Goal: Information Seeking & Learning: Learn about a topic

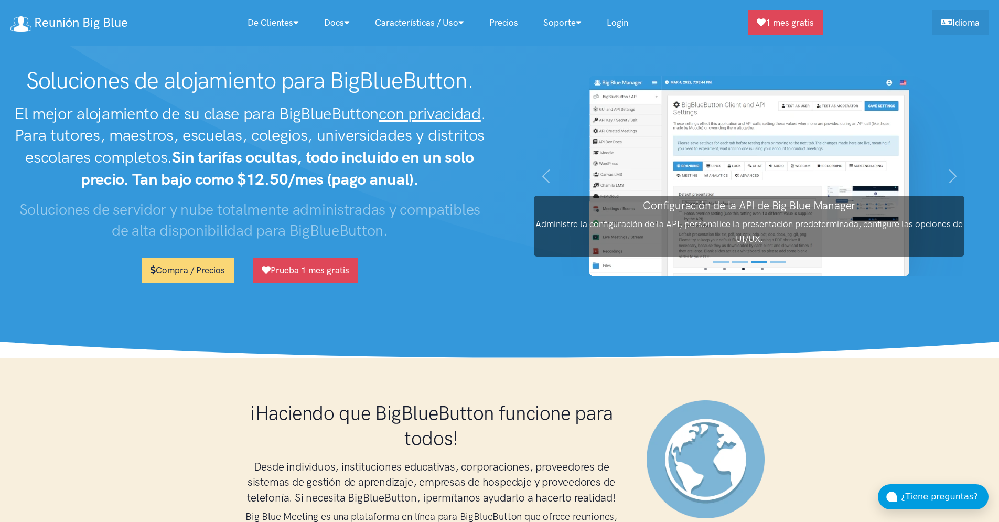
scroll to position [3414, 0]
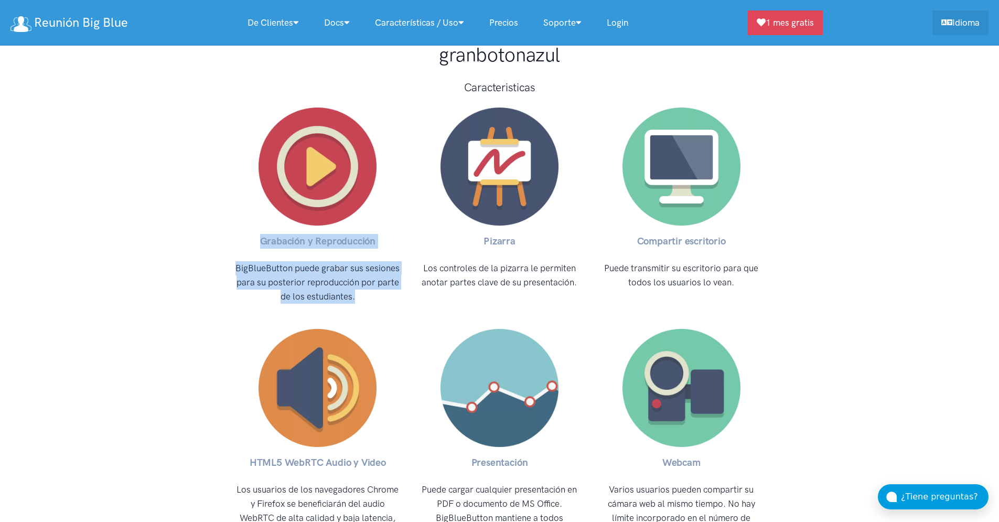
drag, startPoint x: 269, startPoint y: 219, endPoint x: 367, endPoint y: 278, distance: 114.8
click at [367, 278] on div "Grabación y Reproducción BigBlueButton puede grabar sus sesiones para su poster…" at bounding box center [318, 209] width 182 height 221
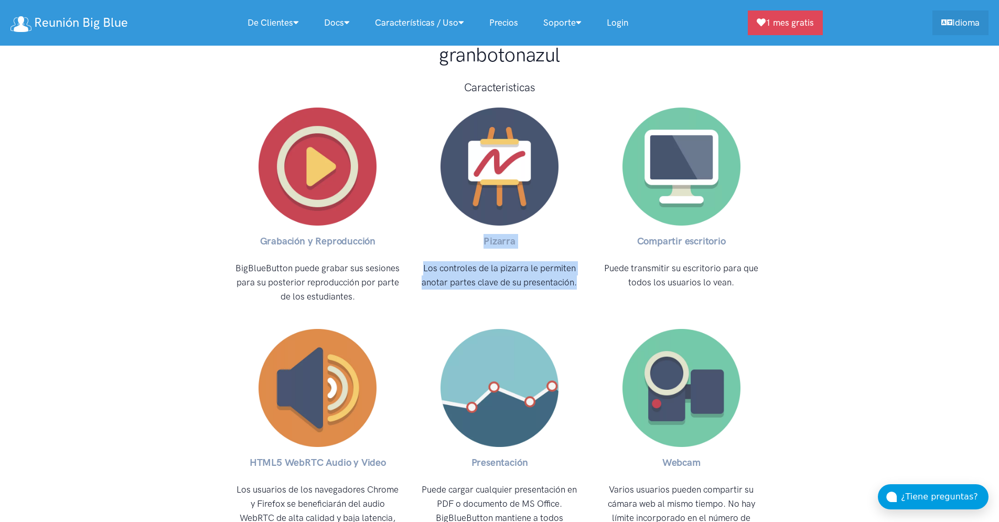
drag, startPoint x: 484, startPoint y: 218, endPoint x: 578, endPoint y: 259, distance: 102.6
click at [578, 260] on div "Pizarra Los controles de la pizarra le permiten anotar partes clave de su prese…" at bounding box center [499, 209] width 182 height 221
copy div "Pizarra Los controles de la pizarra le permiten anotar partes clave de su prese…"
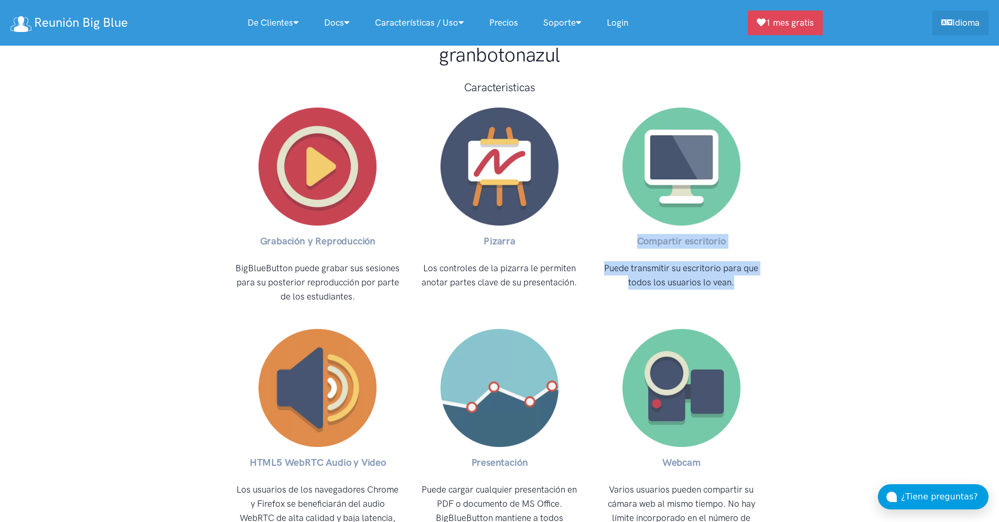
drag, startPoint x: 635, startPoint y: 220, endPoint x: 739, endPoint y: 262, distance: 111.5
click at [738, 262] on div "Compartir escritorio Puede transmitir su escritorio para que todos los usuarios…" at bounding box center [681, 209] width 182 height 221
copy div "Compartir escritorio Puede transmitir su escritorio para que todos los usuarios…"
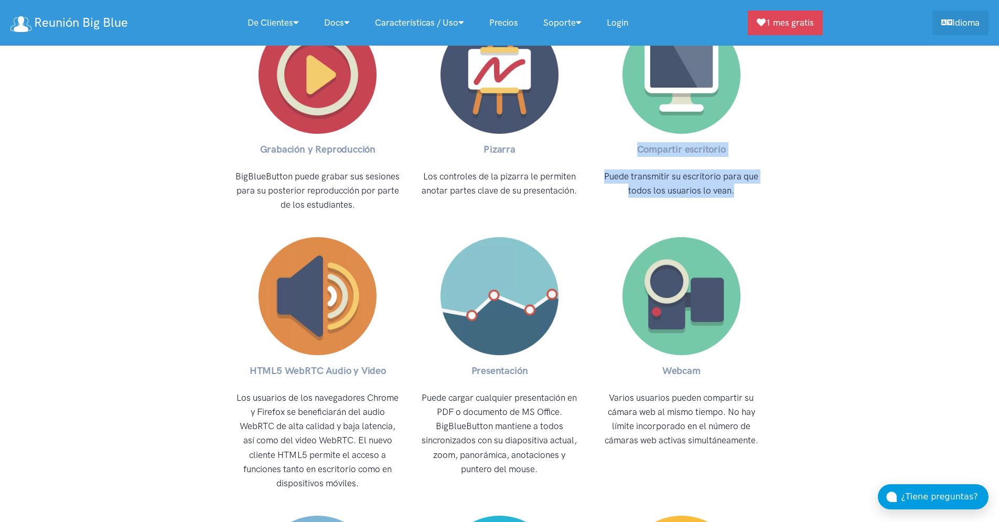
scroll to position [3576, 0]
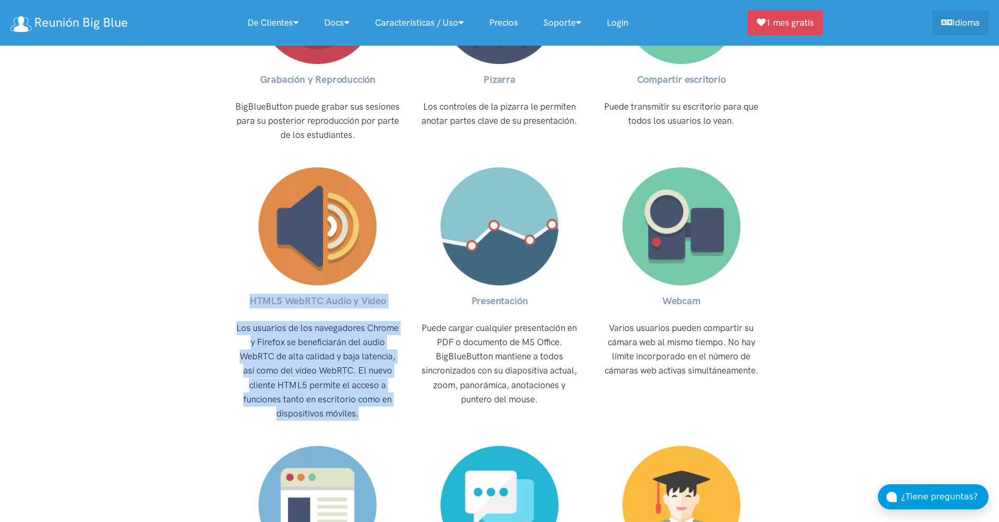
drag, startPoint x: 251, startPoint y: 280, endPoint x: 363, endPoint y: 389, distance: 156.8
click at [363, 390] on div "HTML5 WebRTC Audio y Video Los usuarios de los navegadores Chrome y Firefox se …" at bounding box center [318, 298] width 182 height 278
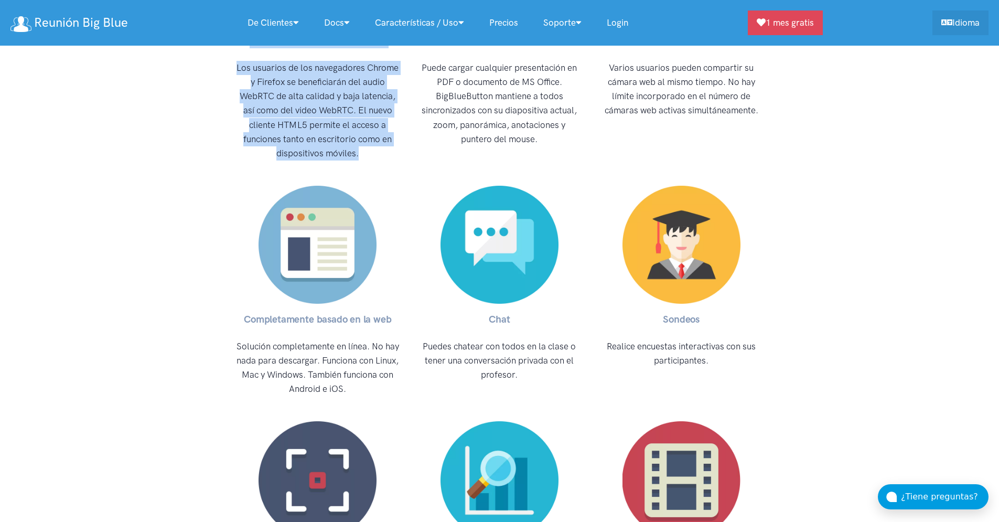
scroll to position [3704, 0]
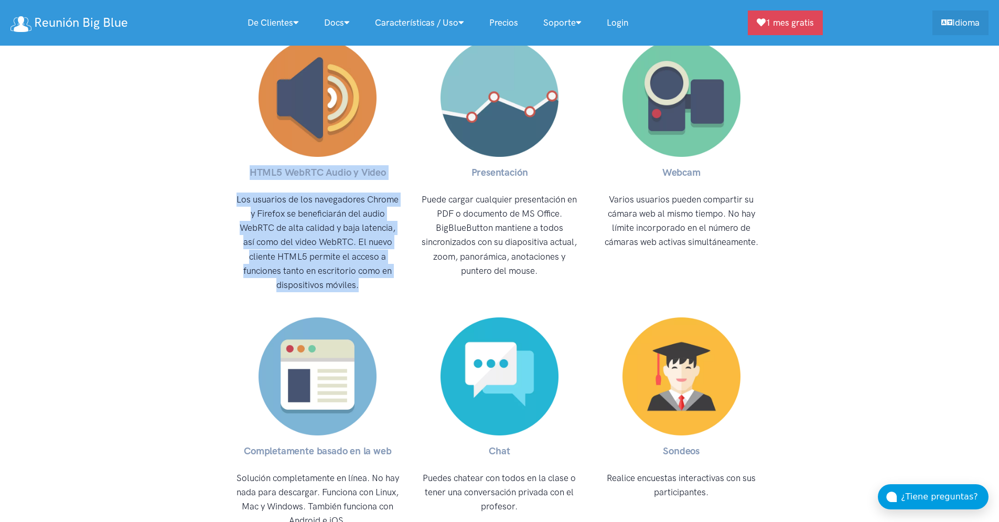
copy div "HTML5 WebRTC Audio y Video Los usuarios de los navegadores Chrome y Firefox se …"
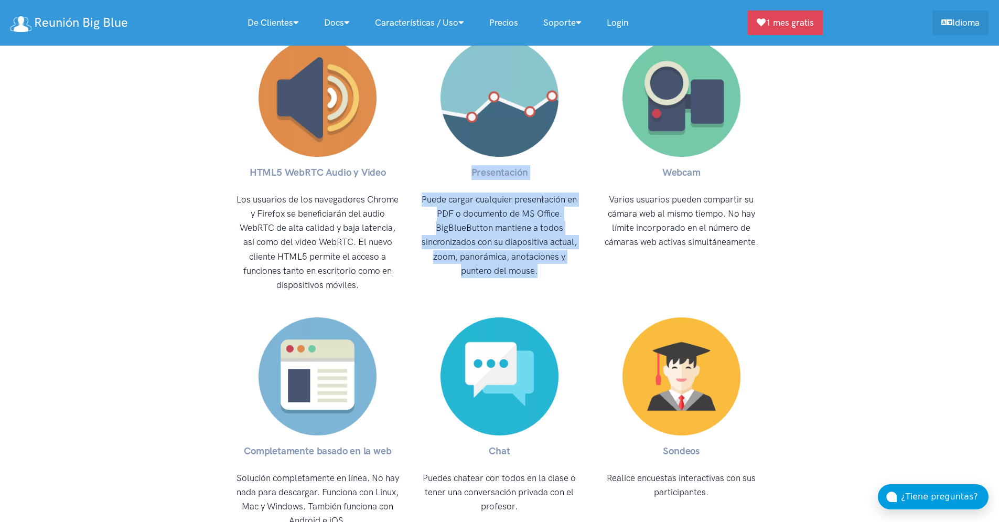
drag, startPoint x: 510, startPoint y: 174, endPoint x: 543, endPoint y: 248, distance: 81.0
click at [543, 248] on div "Presentación Puede cargar cualquier presentación en PDF o documento de MS Offic…" at bounding box center [499, 169] width 182 height 278
copy div "Presentación Puede cargar cualquier presentación en PDF o documento de MS Offic…"
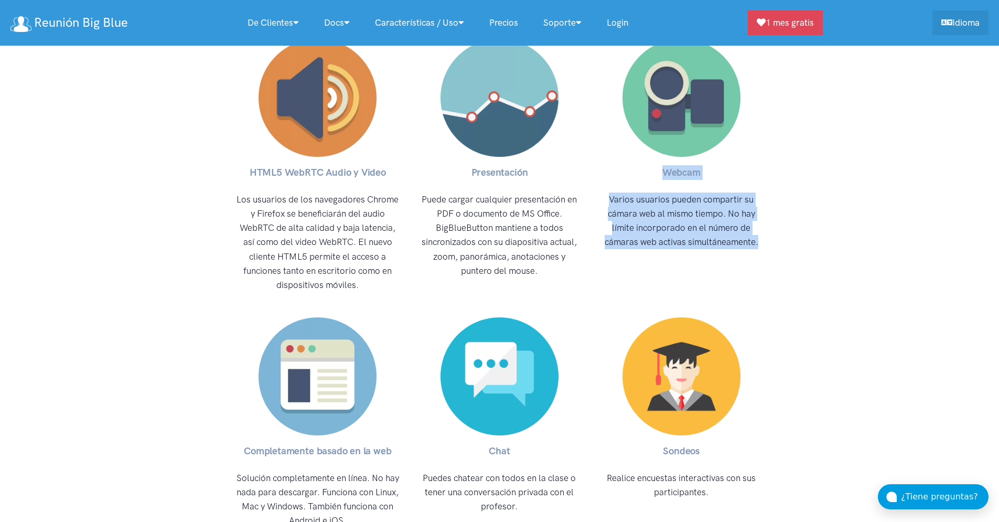
drag, startPoint x: 662, startPoint y: 149, endPoint x: 767, endPoint y: 224, distance: 129.3
click at [767, 224] on div "Webcam Varios usuarios pueden compartir su cámara web al mismo tiempo. No hay l…" at bounding box center [681, 169] width 182 height 278
copy div "Webcam Varios usuarios pueden compartir su cámara web al mismo tiempo. No hay l…"
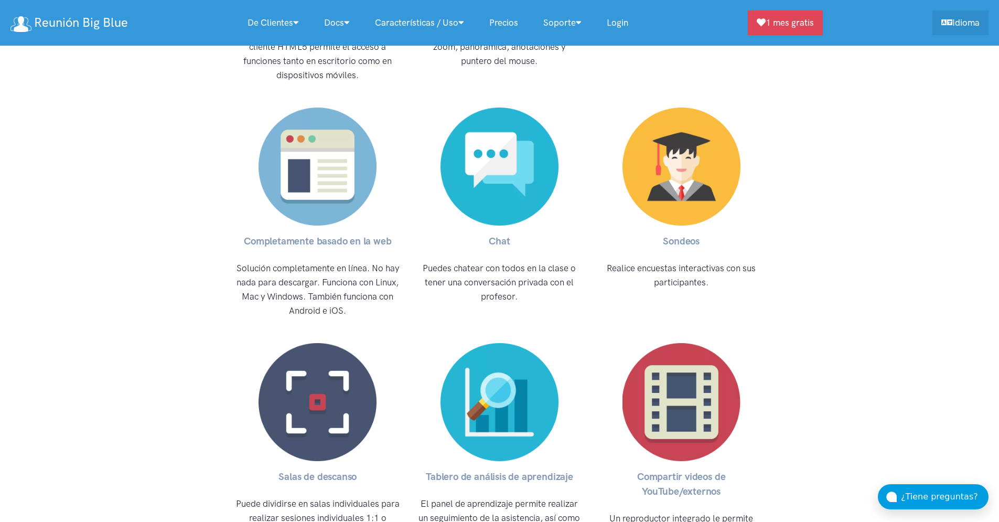
scroll to position [3916, 0]
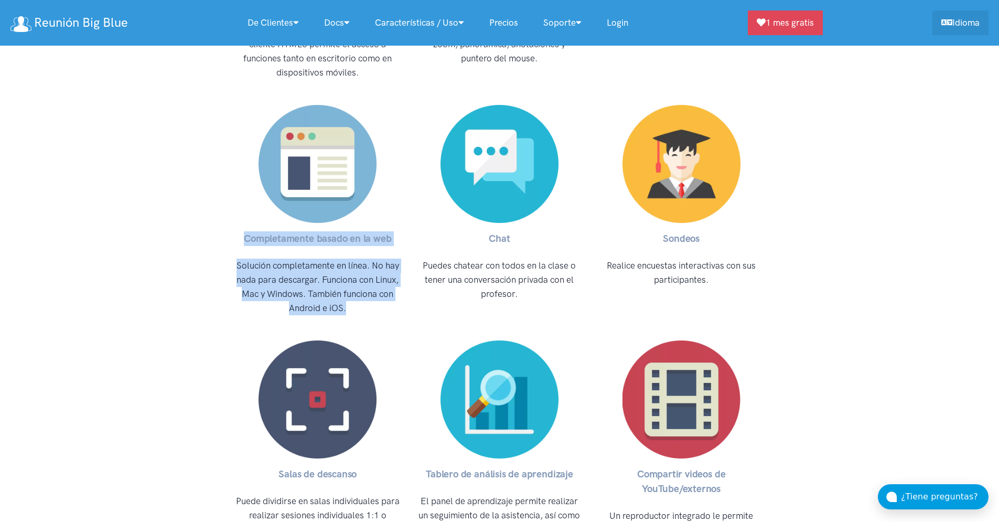
drag, startPoint x: 345, startPoint y: 289, endPoint x: 236, endPoint y: 220, distance: 128.9
click at [235, 219] on div "Completamente basado en la web Solución completamente en línea. No hay nada par…" at bounding box center [318, 213] width 182 height 235
copy div "Completamente basado en la web Solución completamente en línea. No hay nada par…"
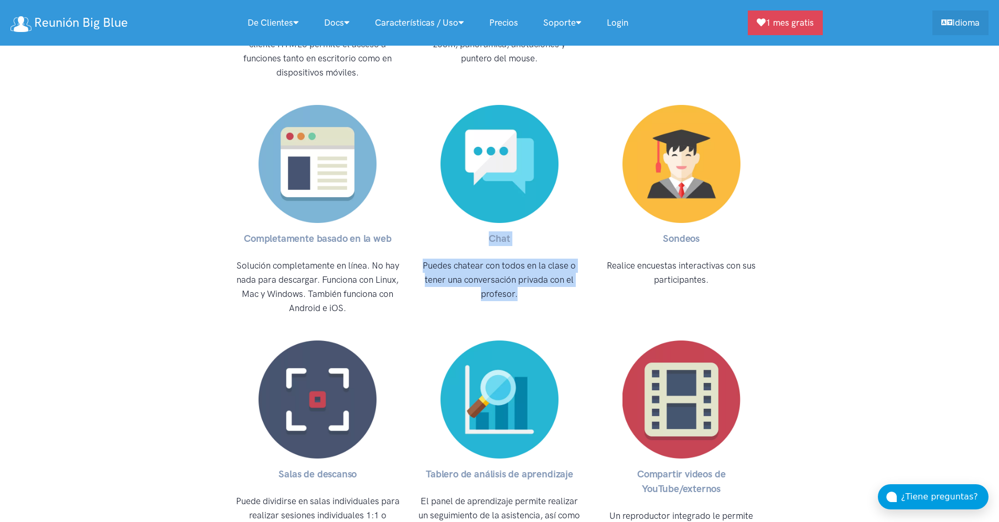
drag, startPoint x: 517, startPoint y: 282, endPoint x: 489, endPoint y: 224, distance: 64.2
click at [489, 224] on div "Chat Puedes chatear con todos en la clase o tener una conversación privada con …" at bounding box center [499, 213] width 182 height 235
copy div "Chat Puedes chatear con todos en la clase o tener una conversación privada con …"
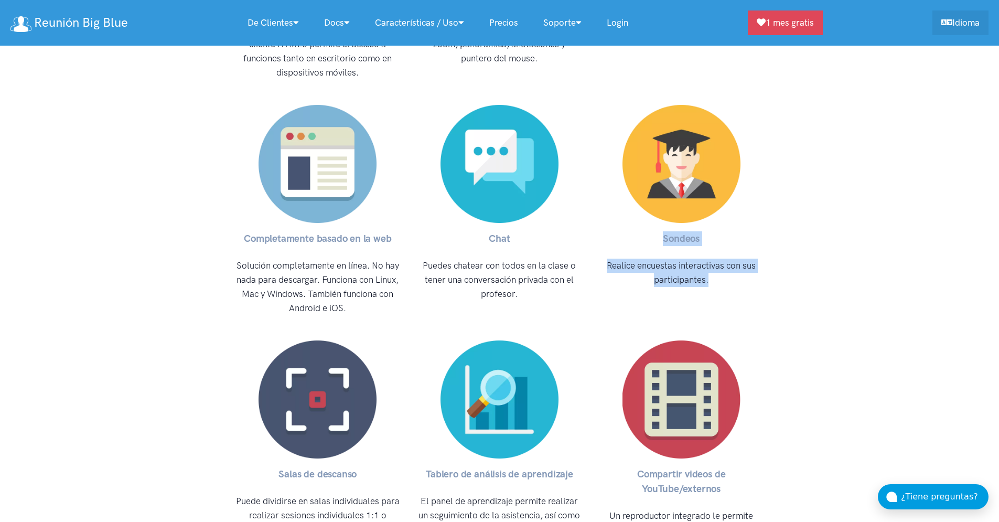
drag, startPoint x: 691, startPoint y: 253, endPoint x: 655, endPoint y: 221, distance: 48.6
click at [654, 221] on div "Sondeos Realice encuestas interactivas con sus participantes." at bounding box center [681, 213] width 182 height 235
copy div "Sondeos Realice encuestas interactivas con sus participantes."
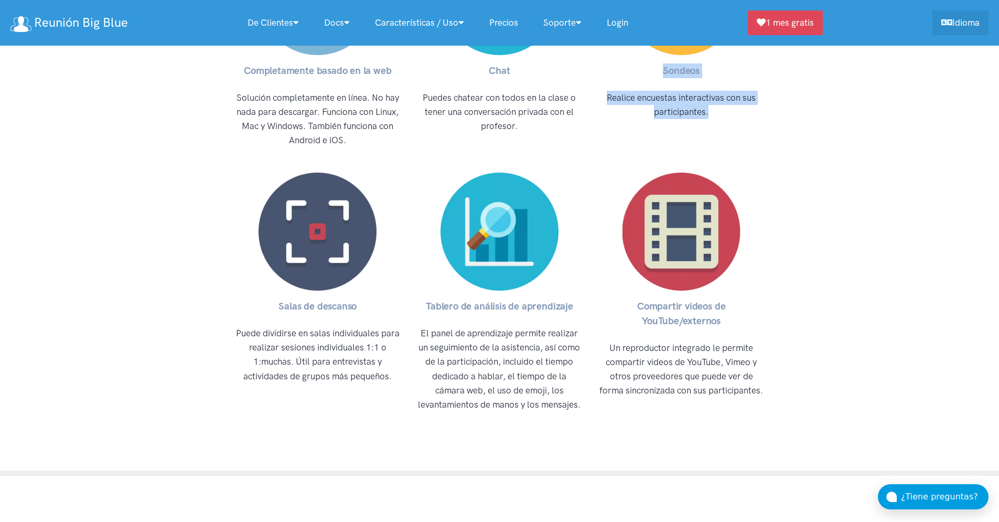
scroll to position [4085, 0]
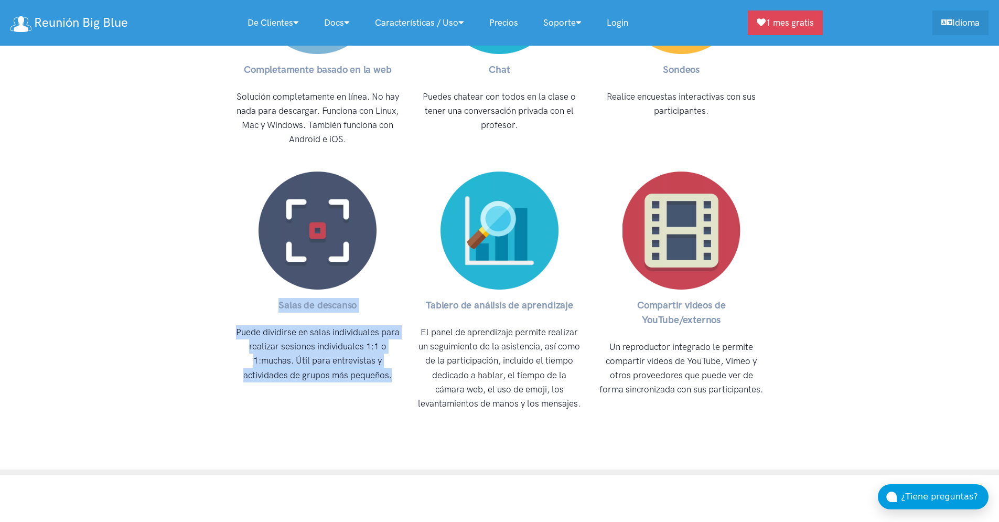
drag, startPoint x: 394, startPoint y: 354, endPoint x: 280, endPoint y: 286, distance: 132.9
click at [280, 286] on div "Salas de descanso Puede dividirse en salas individuales para realizar sesiones …" at bounding box center [318, 295] width 182 height 264
copy div "Salas de descanso Puede dividirse en salas individuales para realizar sesiones …"
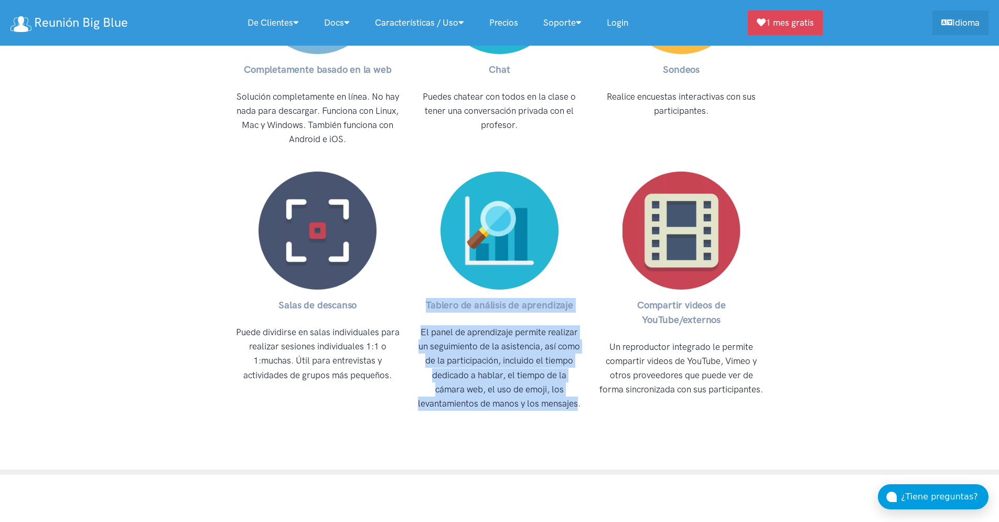
drag, startPoint x: 575, startPoint y: 382, endPoint x: 428, endPoint y: 280, distance: 178.3
click at [427, 280] on div "Tablero de análisis de aprendizaje El panel de aprendizaje permite realizar un …" at bounding box center [499, 295] width 182 height 264
copy div "Tablero de análisis de aprendizaje El panel de aprendizaje permite realizar un …"
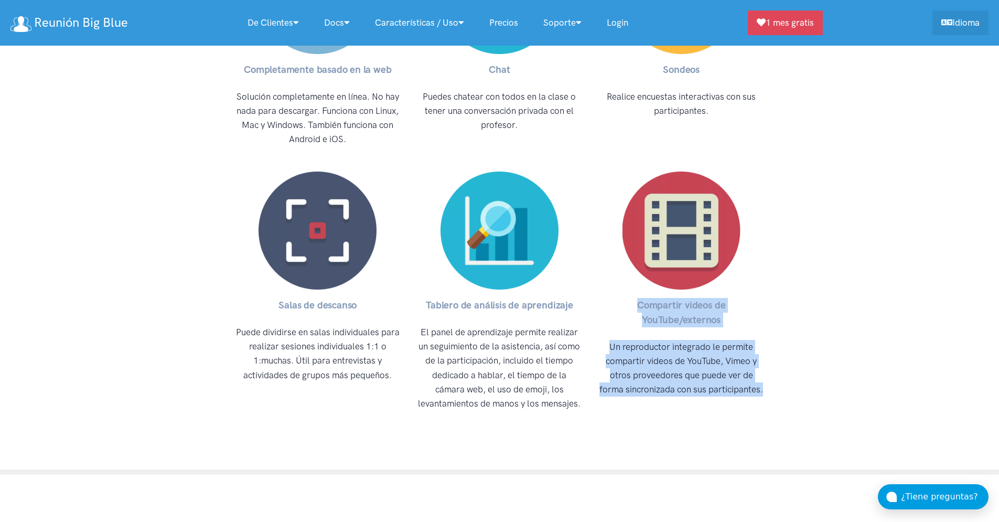
drag, startPoint x: 745, startPoint y: 377, endPoint x: 638, endPoint y: 284, distance: 141.5
click at [638, 284] on div "Compartir videos de YouTube/externos Un reproductor integrado le permite compar…" at bounding box center [681, 295] width 182 height 264
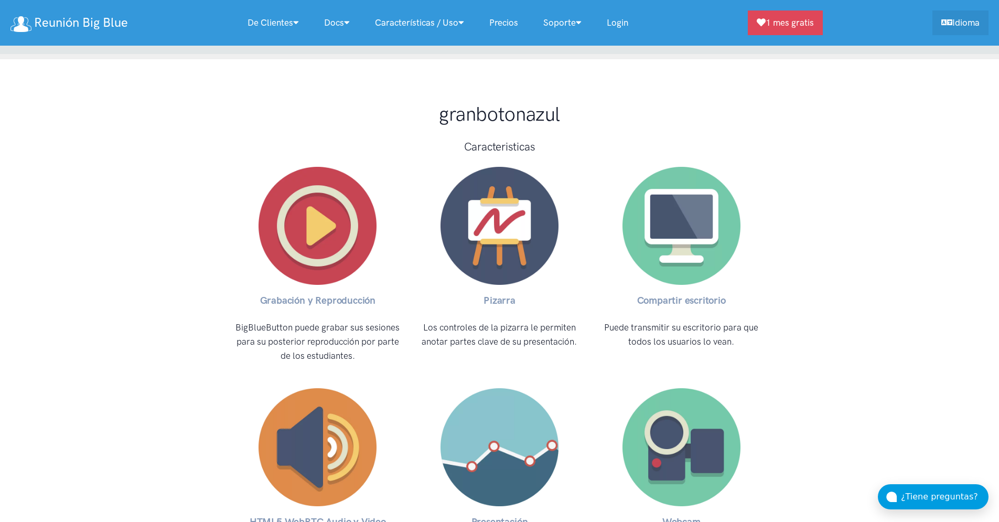
scroll to position [3376, 0]
